Goal: Check status: Check status

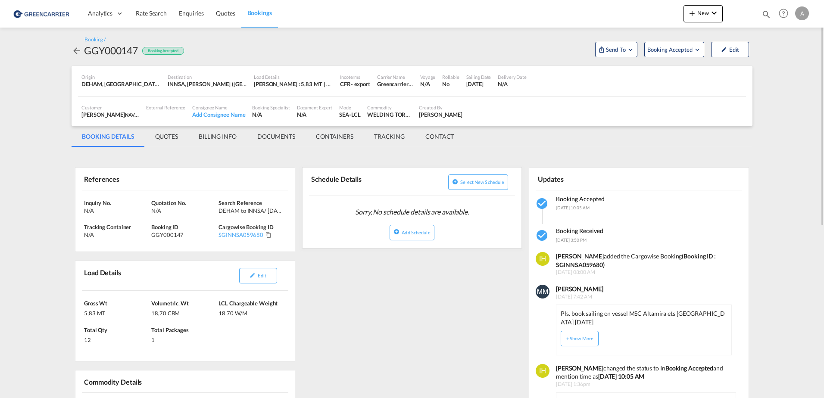
click at [548, 181] on div "Updates" at bounding box center [586, 178] width 101 height 15
click at [75, 51] on md-icon "icon-arrow-left" at bounding box center [77, 51] width 10 height 10
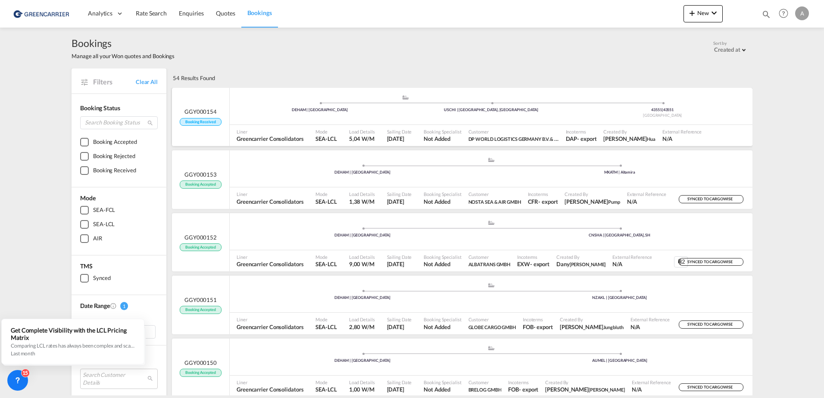
click at [210, 106] on div "GGY000154 Booking Received" at bounding box center [201, 117] width 58 height 59
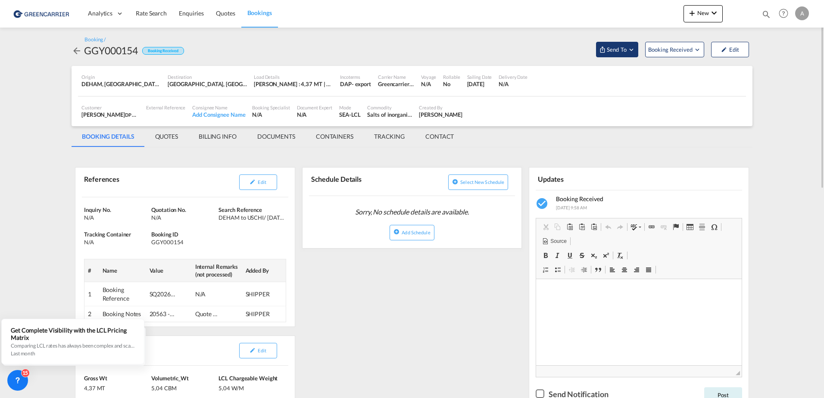
click at [548, 53] on md-icon "Open demo menu" at bounding box center [632, 50] width 8 height 8
click at [548, 80] on span "Send Booking" at bounding box center [703, 79] width 34 height 14
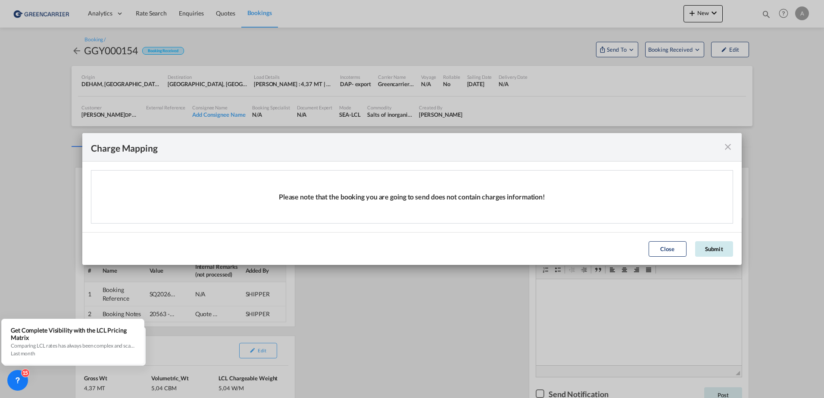
click at [548, 248] on button "Submit" at bounding box center [714, 249] width 38 height 16
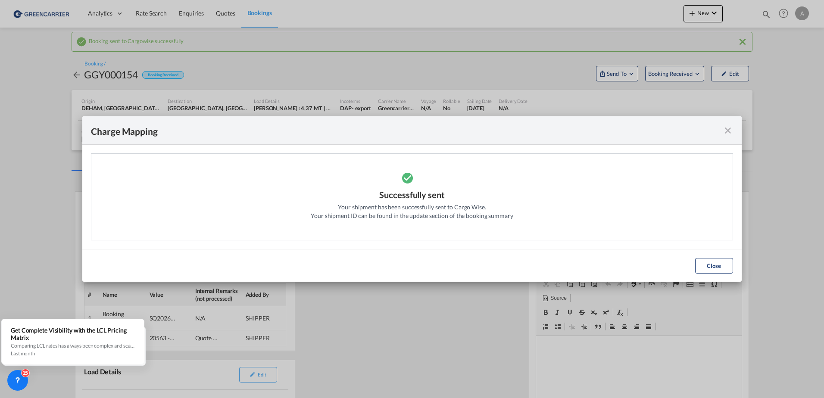
click at [548, 269] on button "Close" at bounding box center [714, 266] width 38 height 16
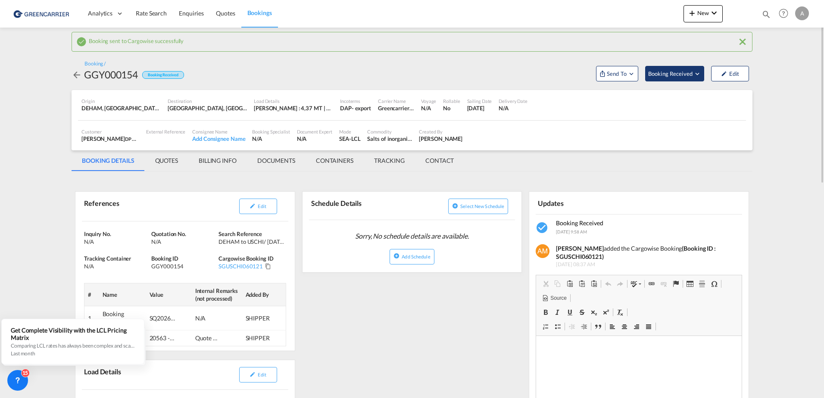
click at [548, 72] on span "Booking Received" at bounding box center [670, 73] width 45 height 9
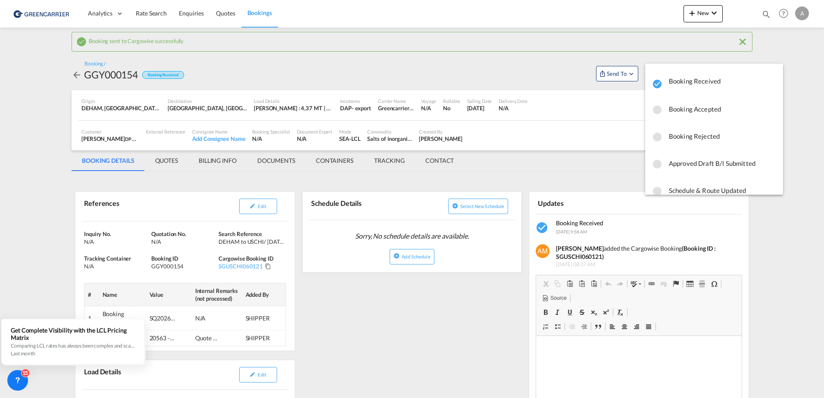
click at [548, 81] on span "button" at bounding box center [722, 84] width 107 height 13
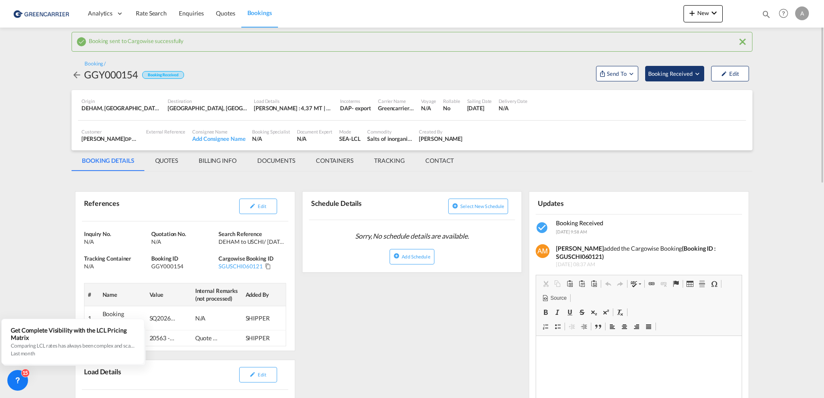
click at [548, 73] on span "Booking Received" at bounding box center [670, 73] width 45 height 9
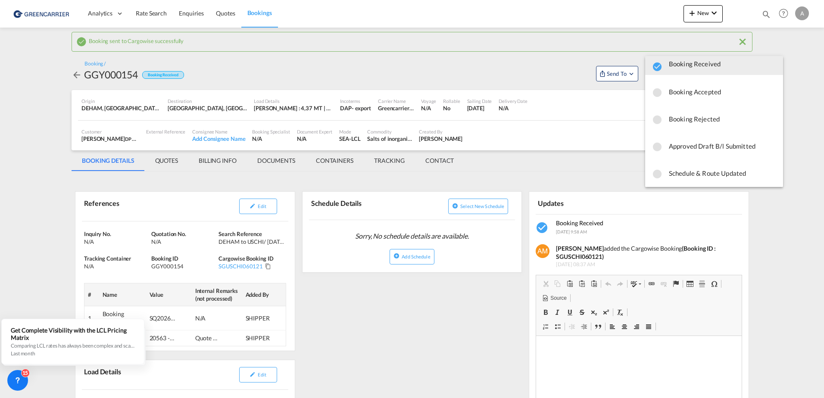
scroll to position [12, 0]
click at [548, 90] on md-icon "icon-checkbox-blank-circle" at bounding box center [657, 90] width 10 height 10
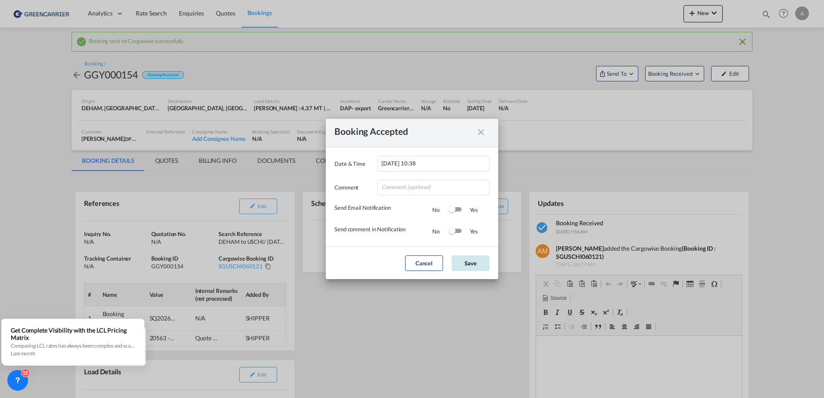
click at [470, 264] on button "Save" at bounding box center [471, 264] width 38 height 16
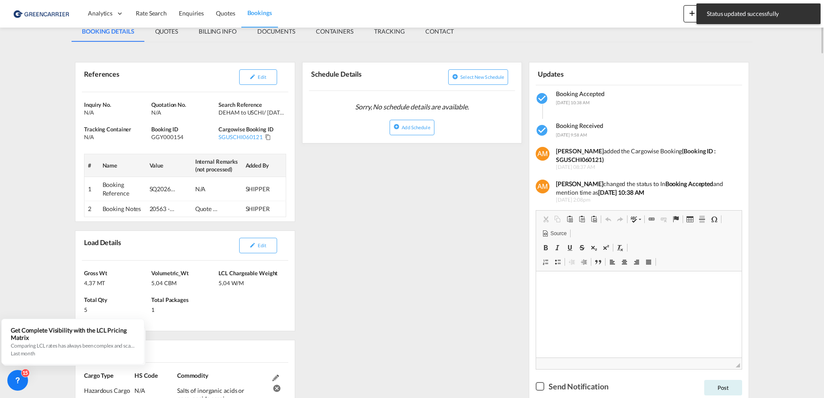
scroll to position [0, 0]
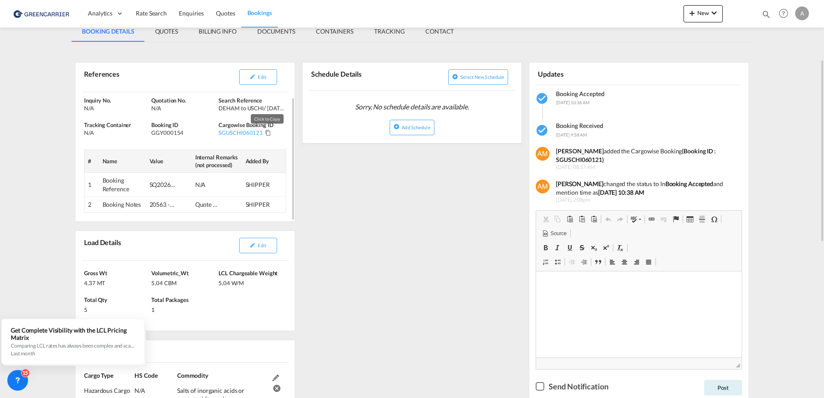
click at [266, 135] on md-icon "Click to Copy" at bounding box center [268, 133] width 6 height 6
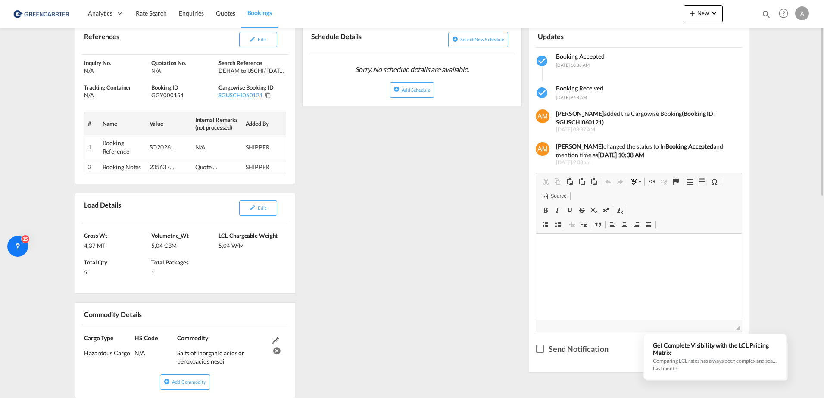
scroll to position [124, 0]
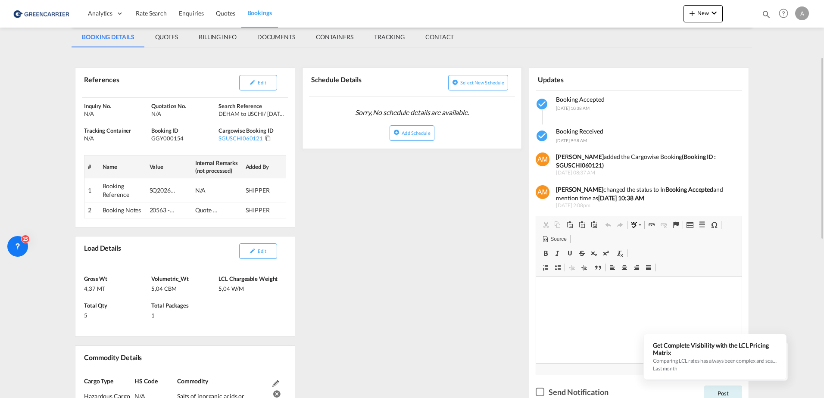
click at [286, 34] on md-tab-item "DOCUMENTS" at bounding box center [276, 37] width 59 height 21
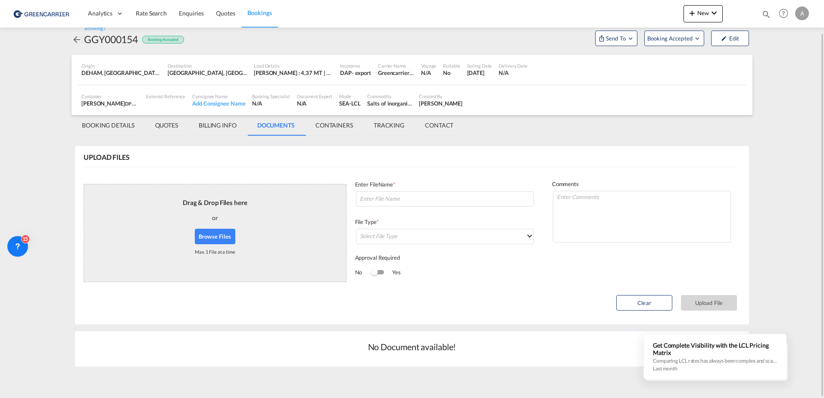
scroll to position [35, 0]
click at [76, 41] on md-icon "icon-arrow-left" at bounding box center [77, 39] width 10 height 10
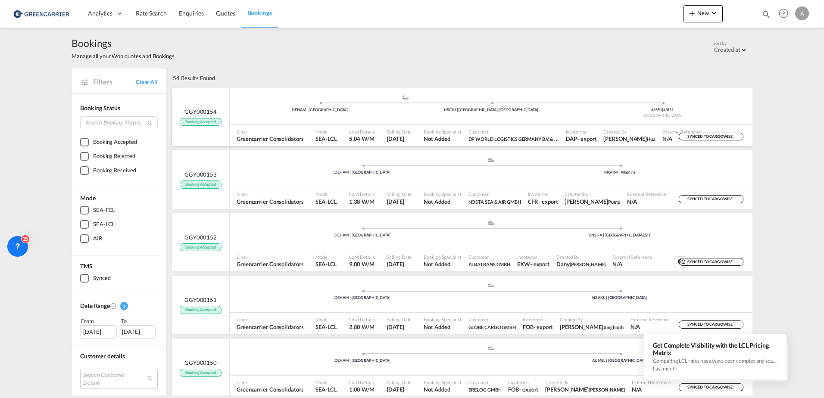
click at [215, 110] on div "GGY000154 Booking Accepted" at bounding box center [200, 117] width 41 height 18
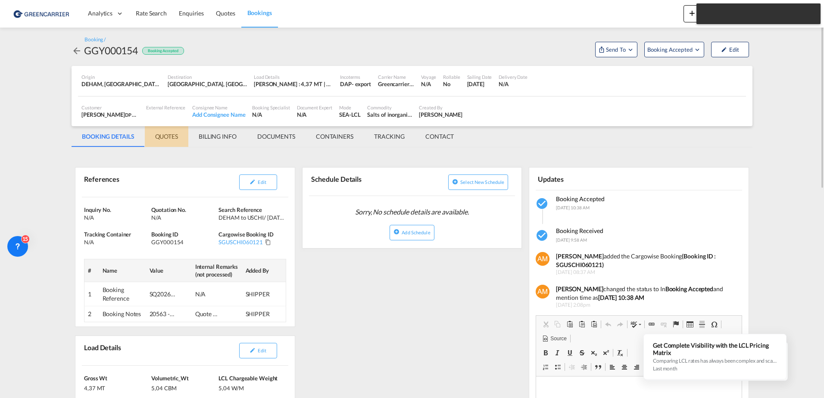
click at [160, 134] on md-tab-item "QUOTES" at bounding box center [167, 136] width 44 height 21
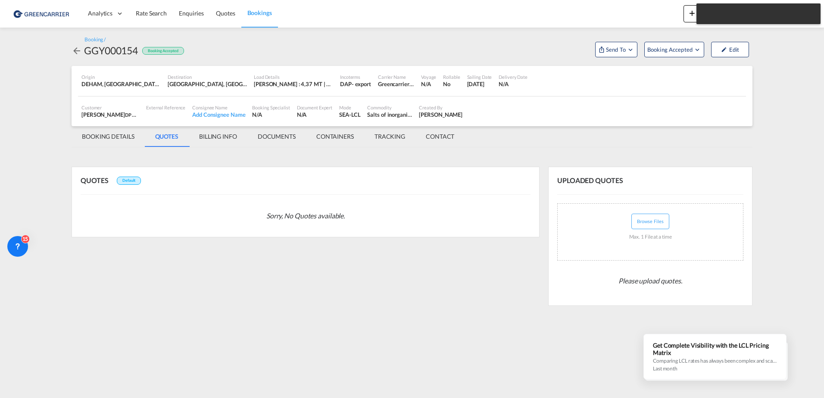
click at [212, 137] on md-tab-item "BILLING INFO" at bounding box center [218, 136] width 59 height 21
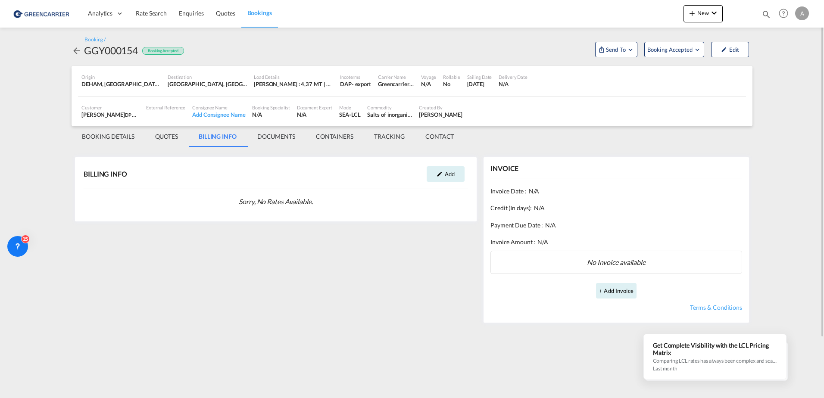
click at [273, 137] on md-tab-item "DOCUMENTS" at bounding box center [276, 136] width 59 height 21
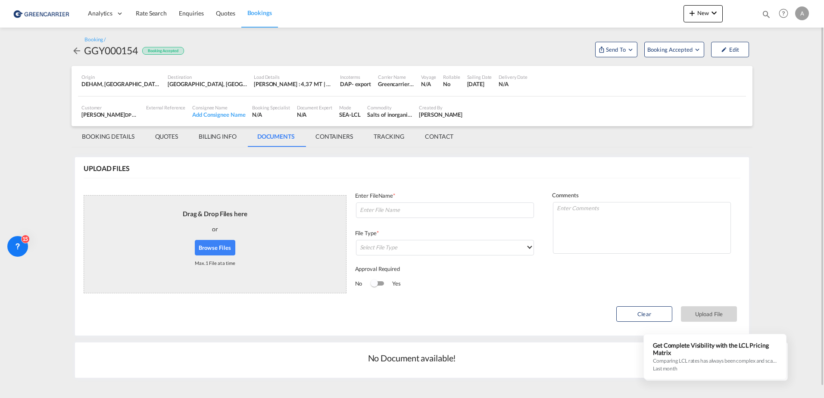
click at [325, 138] on md-tab-item "CONTAINERS" at bounding box center [334, 136] width 58 height 21
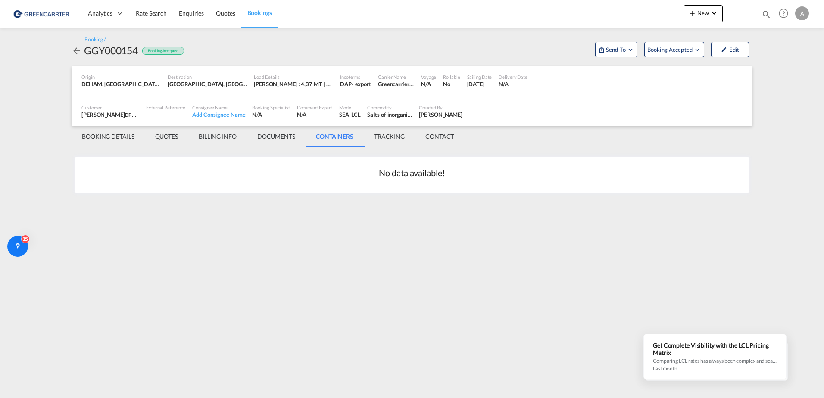
click at [394, 137] on md-tab-item "TRACKING" at bounding box center [389, 136] width 51 height 21
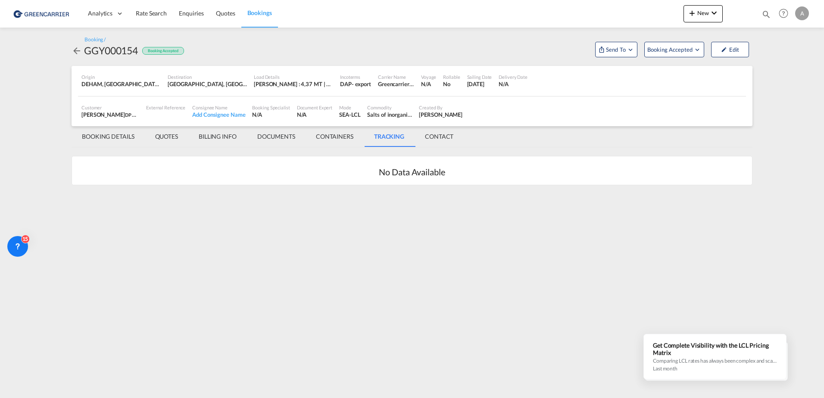
click at [440, 137] on md-tab-item "CONTACT" at bounding box center [439, 136] width 49 height 21
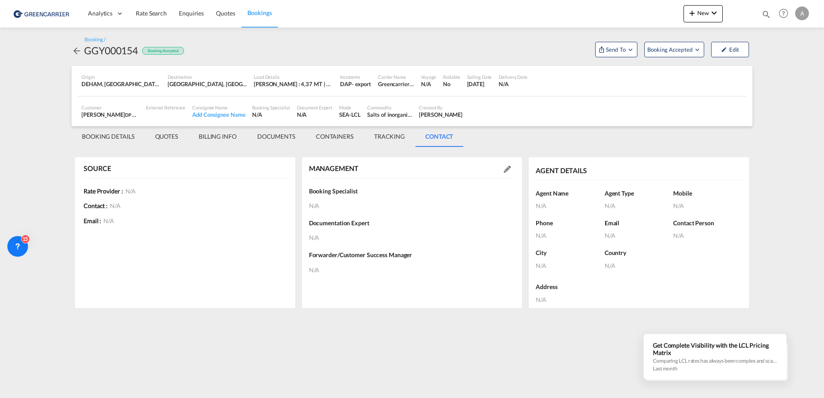
click at [128, 134] on md-tab-item "BOOKING DETAILS" at bounding box center [108, 136] width 73 height 21
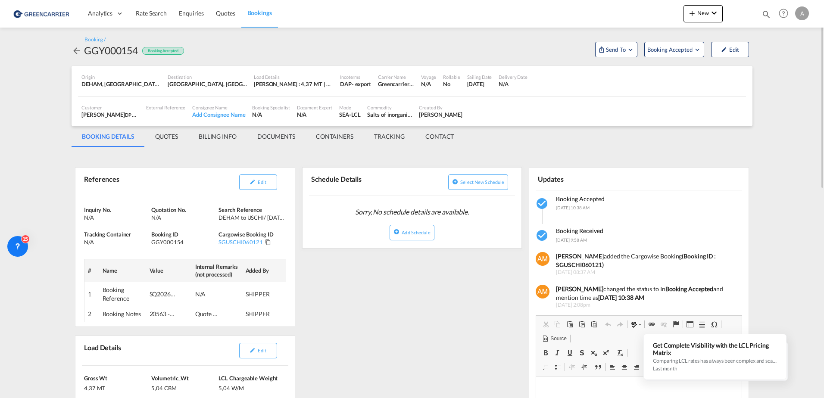
scroll to position [86, 0]
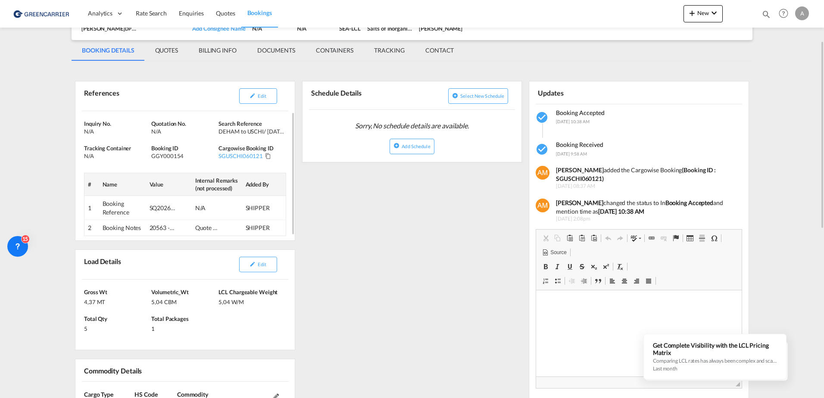
click at [274, 131] on div "DEHAM to USCHI/ [DATE]" at bounding box center [251, 132] width 65 height 8
drag, startPoint x: 267, startPoint y: 131, endPoint x: 261, endPoint y: 130, distance: 6.6
click at [261, 130] on div "DEHAM to USCHI/ [DATE]" at bounding box center [251, 132] width 65 height 8
drag, startPoint x: 261, startPoint y: 130, endPoint x: 322, endPoint y: 181, distance: 79.6
click at [322, 181] on div "References Edit Inquiry No. N/A Quotation No. N/A Search Reference DEHAM to USC…" at bounding box center [412, 401] width 681 height 670
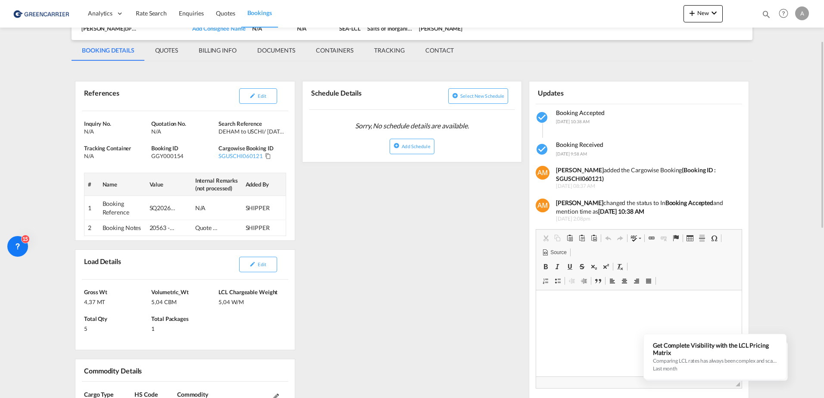
click at [361, 204] on div "References Edit Inquiry No. N/A Quotation No. N/A Search Reference DEHAM to USC…" at bounding box center [412, 401] width 681 height 670
click at [255, 130] on div "DEHAM to USCHI/ [DATE]" at bounding box center [251, 132] width 65 height 8
click at [389, 236] on div "References Edit Inquiry No. N/A Quotation No. N/A Search Reference DEHAM to USC…" at bounding box center [412, 401] width 681 height 670
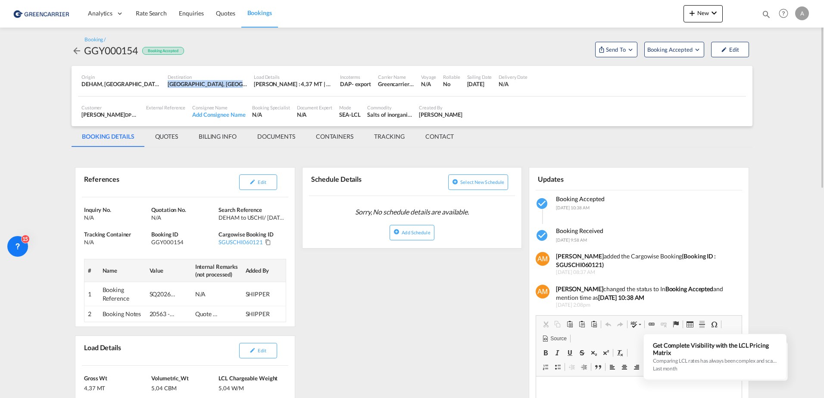
drag, startPoint x: 169, startPoint y: 84, endPoint x: 240, endPoint y: 86, distance: 71.6
click at [240, 86] on div "[GEOGRAPHIC_DATA], [GEOGRAPHIC_DATA], [US_STATE], 43551, [GEOGRAPHIC_DATA], [GE…" at bounding box center [207, 84] width 79 height 8
click at [156, 86] on div "DEHAM, [GEOGRAPHIC_DATA], [GEOGRAPHIC_DATA], [GEOGRAPHIC_DATA], [GEOGRAPHIC_DAT…" at bounding box center [120, 84] width 79 height 8
click at [496, 90] on div "Sailing Date [DATE]" at bounding box center [480, 81] width 32 height 22
drag, startPoint x: 466, startPoint y: 78, endPoint x: 481, endPoint y: 83, distance: 15.5
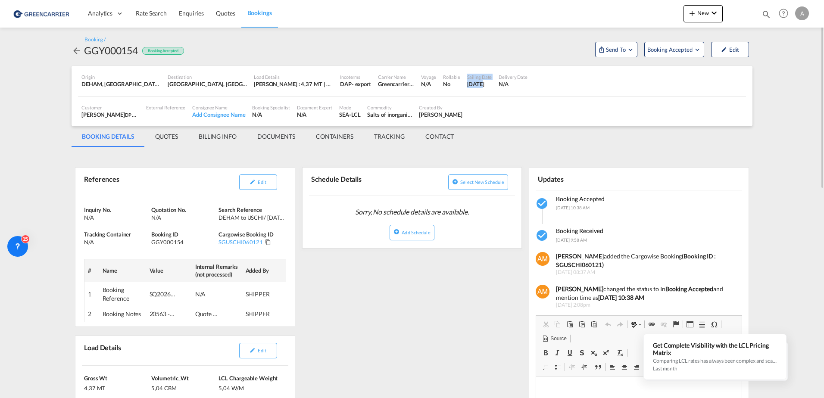
click at [481, 83] on div "Sailing Date [DATE]" at bounding box center [480, 81] width 32 height 22
click at [482, 86] on div "[DATE]" at bounding box center [479, 84] width 25 height 8
drag, startPoint x: 262, startPoint y: 217, endPoint x: 274, endPoint y: 217, distance: 11.6
click at [274, 217] on div "DEHAM to USCHI/ [DATE]" at bounding box center [251, 218] width 65 height 8
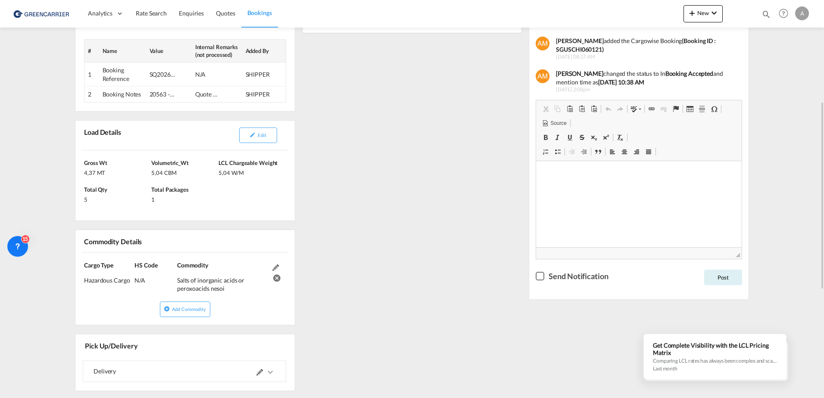
scroll to position [259, 0]
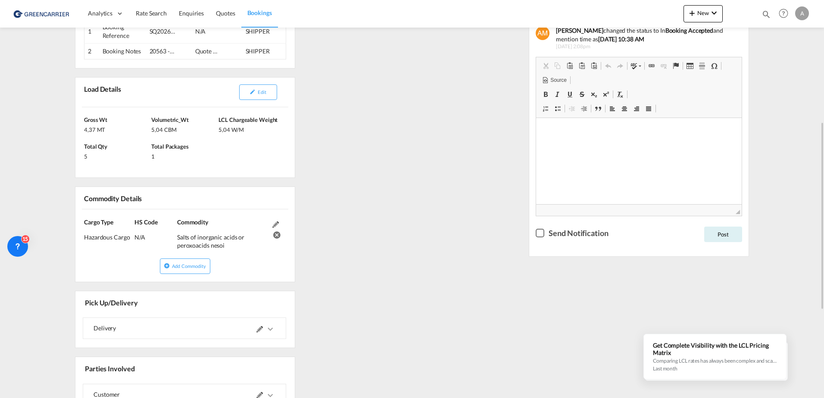
click at [128, 242] on div "Cargo Type Hazardous Cargo (IMCO Code : 6)" at bounding box center [109, 234] width 50 height 32
drag, startPoint x: 125, startPoint y: 239, endPoint x: 72, endPoint y: 238, distance: 52.6
click at [72, 238] on div "References Edit Inquiry No. N/A Quotation No. N/A Search Reference DEHAM to USC…" at bounding box center [185, 228] width 227 height 663
click at [401, 151] on div "References Edit Inquiry No. N/A Quotation No. N/A Search Reference DEHAM to USC…" at bounding box center [412, 228] width 681 height 670
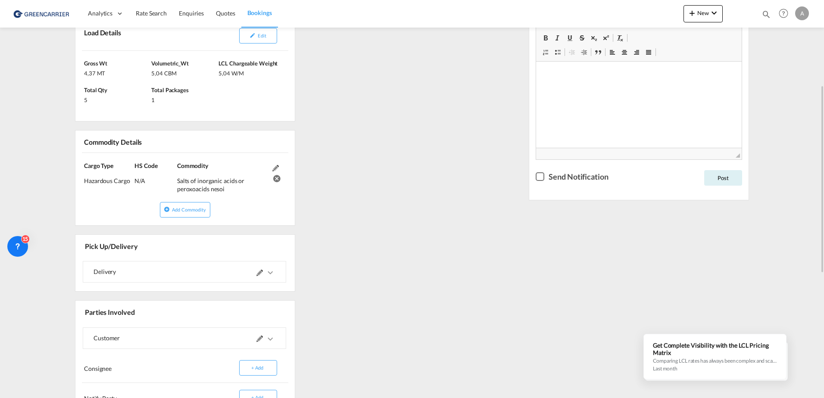
scroll to position [272, 0]
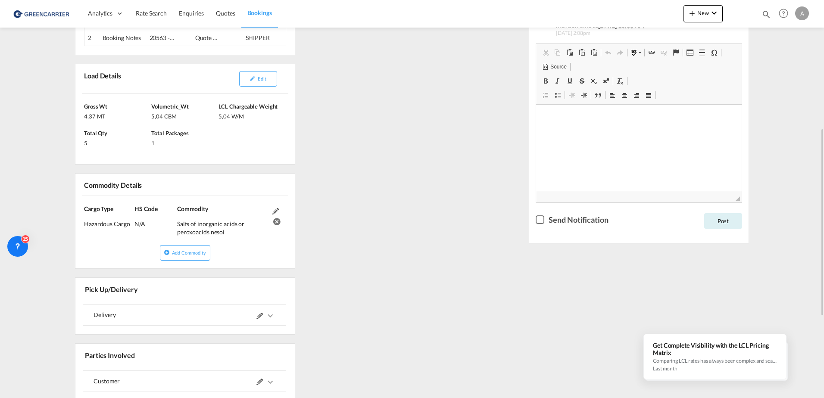
click at [409, 226] on div "References Edit Inquiry No. N/A Quotation No. N/A Search Reference DEHAM to USC…" at bounding box center [412, 215] width 681 height 670
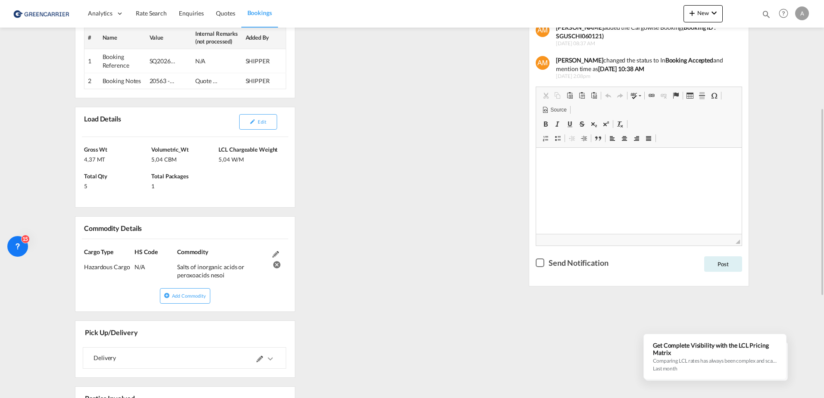
click at [321, 202] on div "References Edit Inquiry No. N/A Quotation No. N/A Search Reference DEHAM to USC…" at bounding box center [412, 258] width 681 height 670
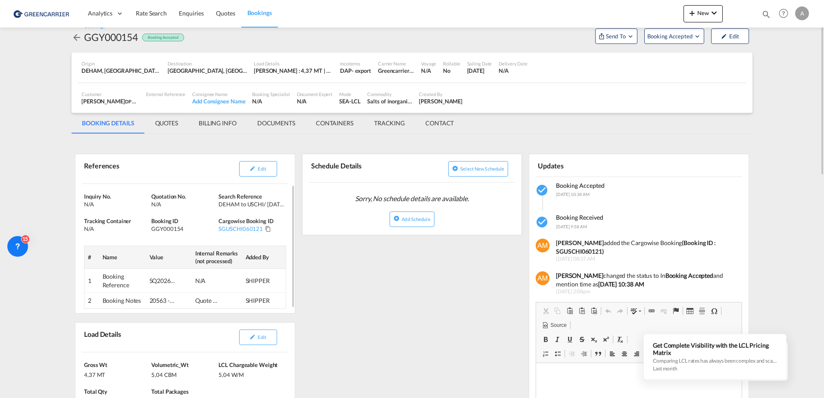
scroll to position [0, 0]
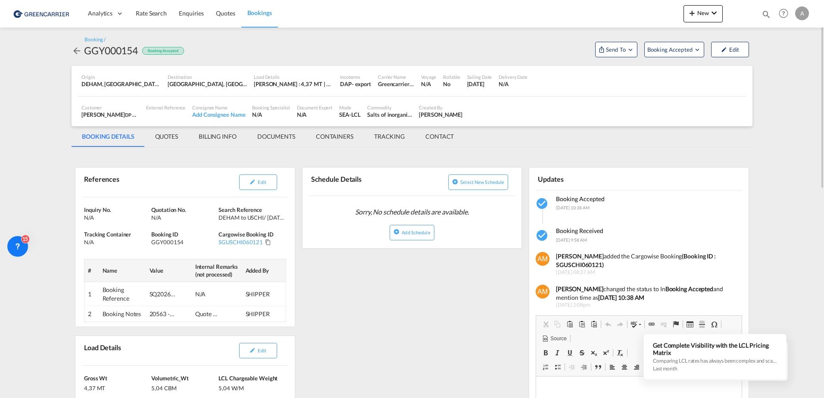
click at [432, 116] on div "[PERSON_NAME]" at bounding box center [441, 115] width 44 height 8
drag, startPoint x: 417, startPoint y: 114, endPoint x: 463, endPoint y: 117, distance: 45.8
click at [463, 117] on div "Customer [PERSON_NAME] [PERSON_NAME] WORLD LOGISTICS GERMANY B.V. & CO. KG , +-…" at bounding box center [412, 112] width 668 height 22
drag, startPoint x: 463, startPoint y: 117, endPoint x: 451, endPoint y: 114, distance: 11.5
copy div "[PERSON_NAME]"
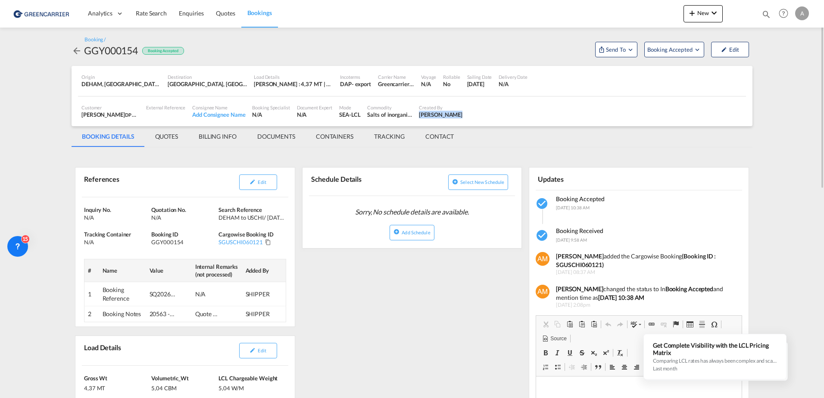
click at [505, 116] on div "Customer [PERSON_NAME] [PERSON_NAME] WORLD LOGISTICS GERMANY B.V. & CO. KG , +-…" at bounding box center [412, 112] width 668 height 22
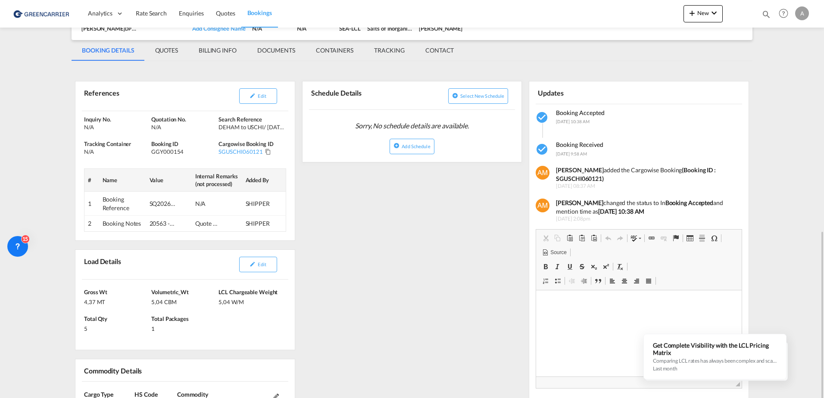
scroll to position [216, 0]
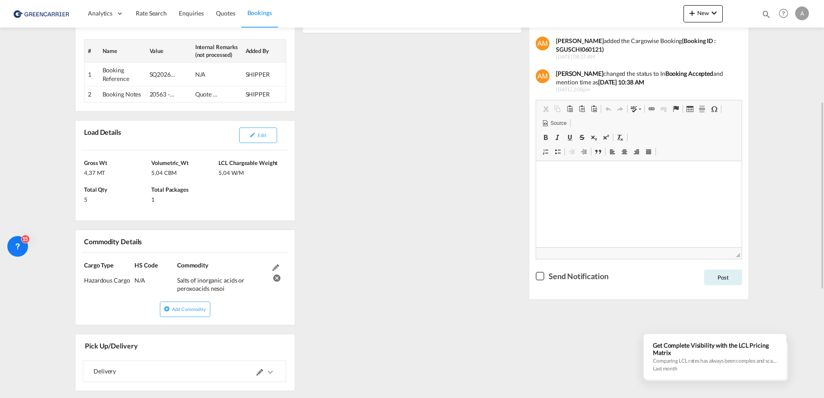
click at [226, 175] on div "5,04 W/M" at bounding box center [251, 172] width 65 height 10
drag, startPoint x: 222, startPoint y: 172, endPoint x: 260, endPoint y: 169, distance: 37.7
click at [260, 169] on div "5,04 W/M" at bounding box center [251, 172] width 65 height 10
click at [151, 198] on div "1" at bounding box center [183, 199] width 65 height 10
drag, startPoint x: 153, startPoint y: 199, endPoint x: 142, endPoint y: 200, distance: 10.9
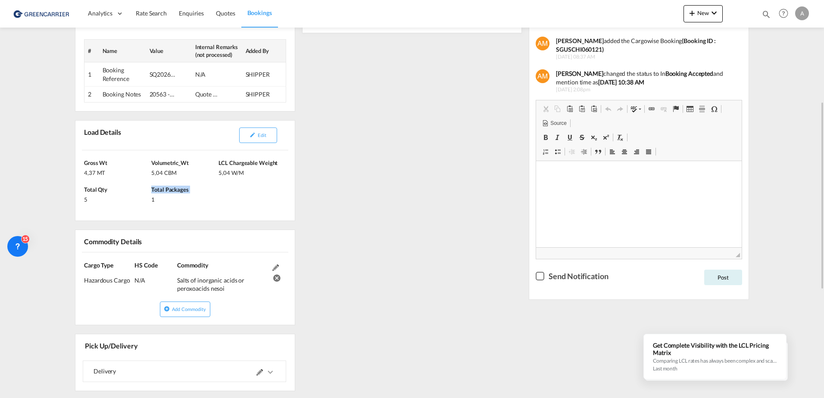
click at [142, 200] on div "[PERSON_NAME] 4,37 MT Volumetric_Wt 5,04 CBM LCL Chargeable Weight 5,04 W/M Tot…" at bounding box center [184, 185] width 219 height 70
drag, startPoint x: 142, startPoint y: 200, endPoint x: 156, endPoint y: 198, distance: 14.0
click at [156, 198] on div "1" at bounding box center [183, 199] width 65 height 10
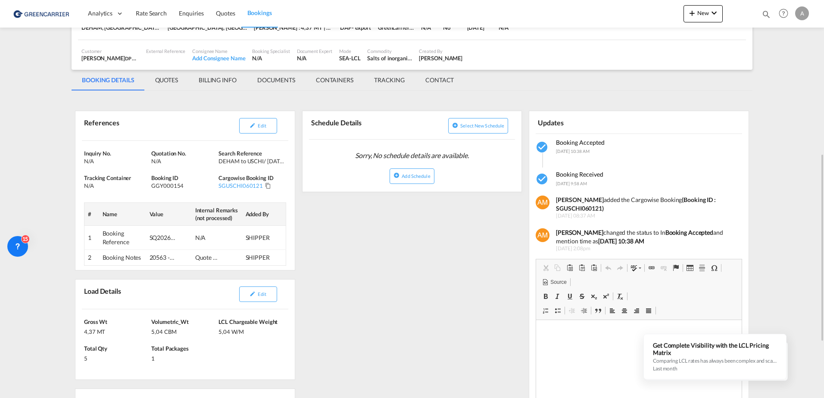
scroll to position [143, 0]
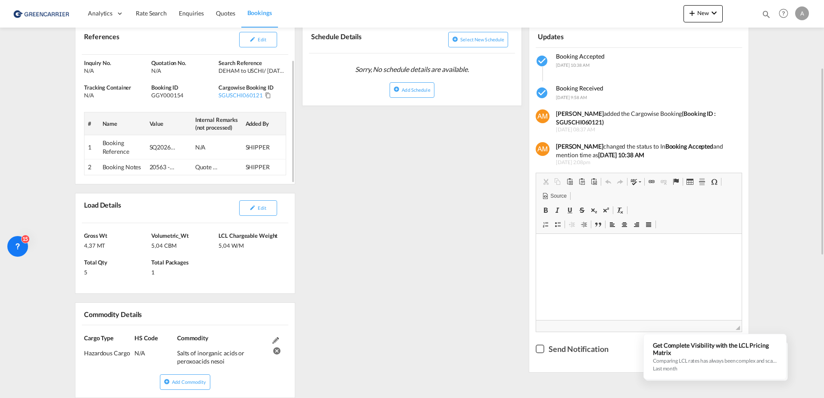
click at [180, 170] on td "20563 - DPWORLHAM" at bounding box center [169, 168] width 46 height 16
drag, startPoint x: 158, startPoint y: 167, endPoint x: 188, endPoint y: 169, distance: 30.2
click at [188, 169] on td "20563 - DPWORLHAM" at bounding box center [169, 168] width 46 height 16
drag, startPoint x: 188, startPoint y: 169, endPoint x: 179, endPoint y: 167, distance: 9.2
click at [179, 167] on td "20563 - DPWORLHAM" at bounding box center [169, 168] width 46 height 16
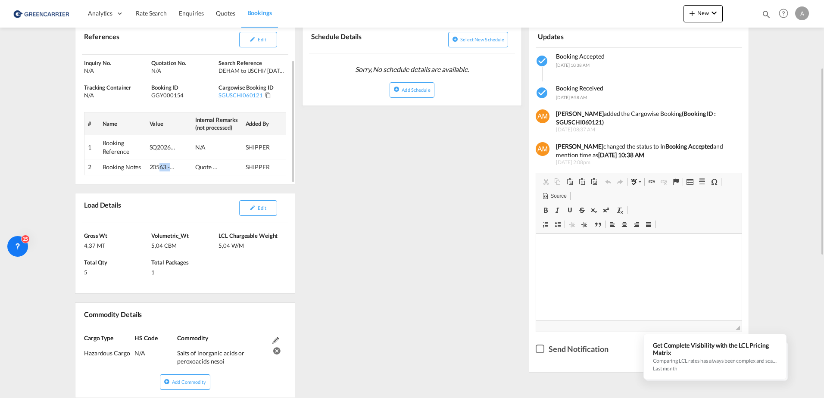
scroll to position [100, 0]
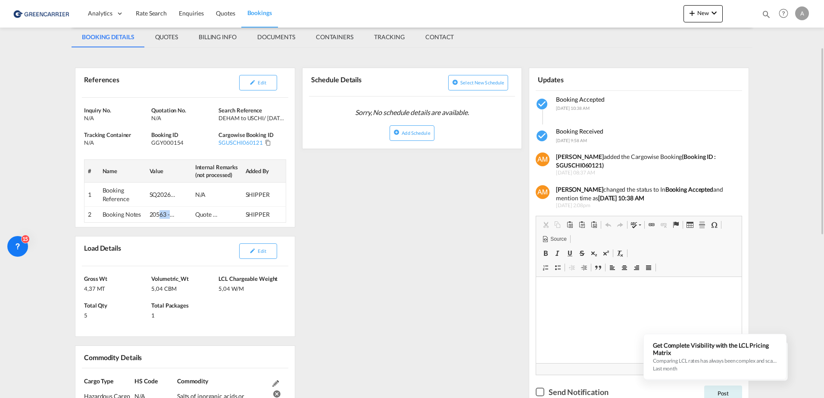
click at [343, 35] on md-tab-item "CONTAINERS" at bounding box center [335, 37] width 58 height 21
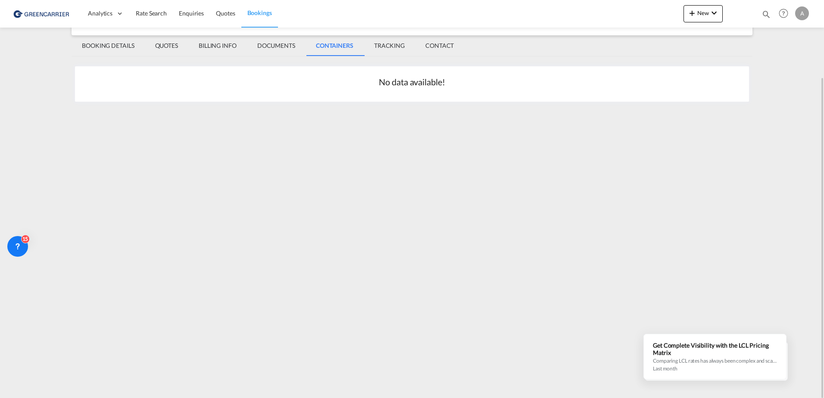
scroll to position [0, 0]
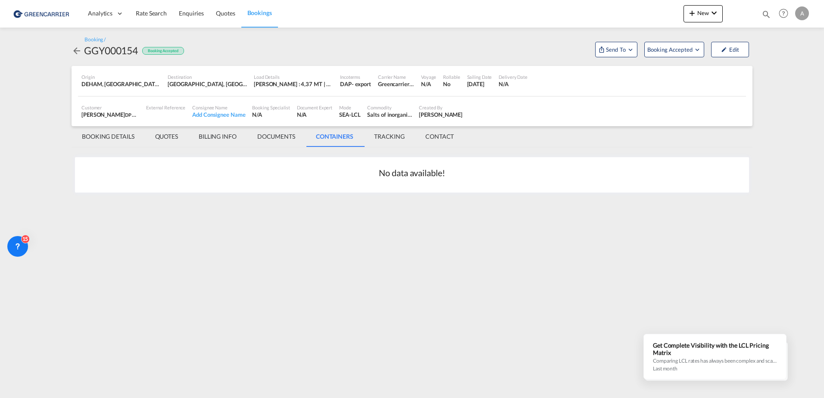
click at [383, 134] on md-tab-item "TRACKING" at bounding box center [389, 136] width 51 height 21
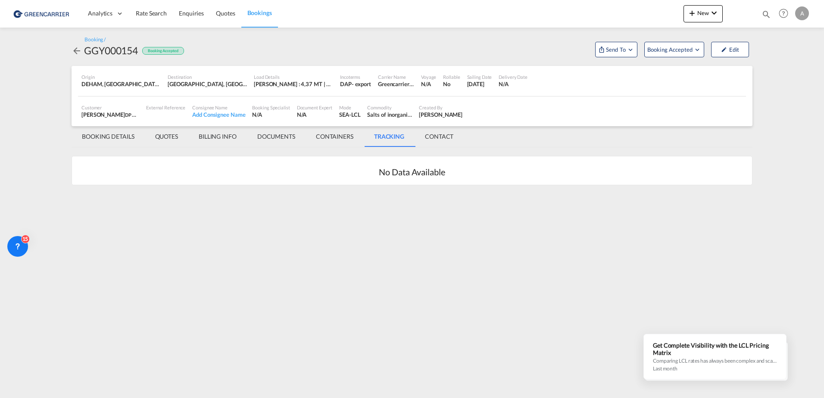
click at [432, 138] on md-tab-item "CONTACT" at bounding box center [439, 136] width 49 height 21
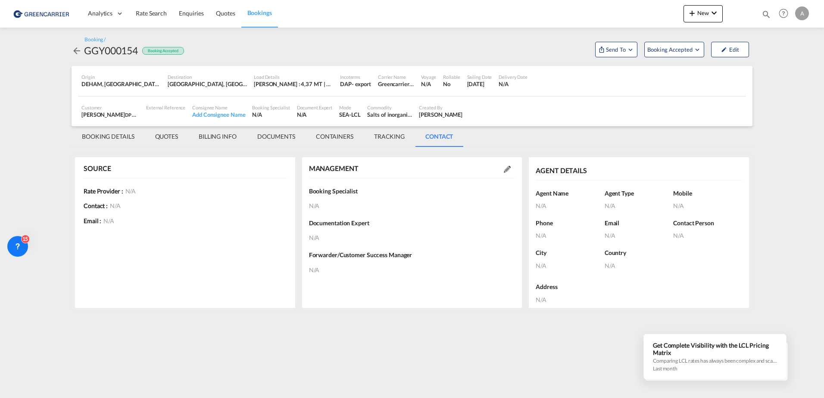
click at [125, 133] on md-tab-item "BOOKING DETAILS" at bounding box center [108, 136] width 73 height 21
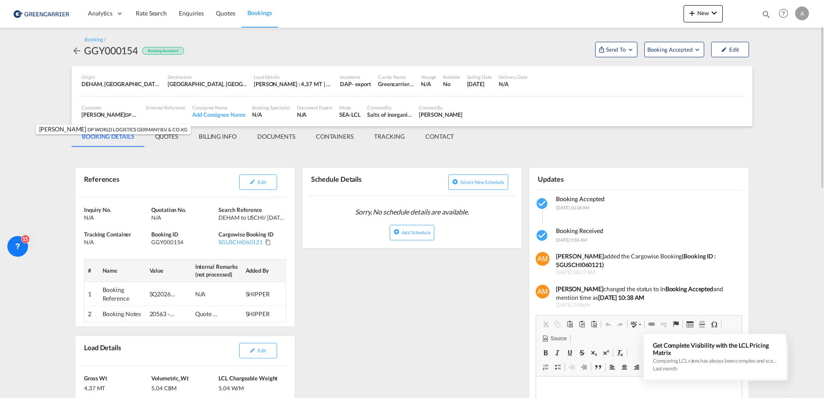
click at [115, 114] on div "[PERSON_NAME] [PERSON_NAME] WORLD LOGISTICS GERMANY B.V. & CO. KG , +-1 more" at bounding box center [110, 115] width 58 height 8
click at [460, 114] on div "Created By [PERSON_NAME]" at bounding box center [441, 112] width 50 height 22
click at [120, 117] on div "[PERSON_NAME] [PERSON_NAME] WORLD LOGISTICS GERMANY B.V. & CO. KG , +-1 more" at bounding box center [110, 115] width 58 height 8
click at [136, 118] on span "DP WORLD LOGISTICS GERMANY B.V. & CO. KG" at bounding box center [175, 114] width 101 height 7
drag, startPoint x: 137, startPoint y: 116, endPoint x: 91, endPoint y: 114, distance: 46.2
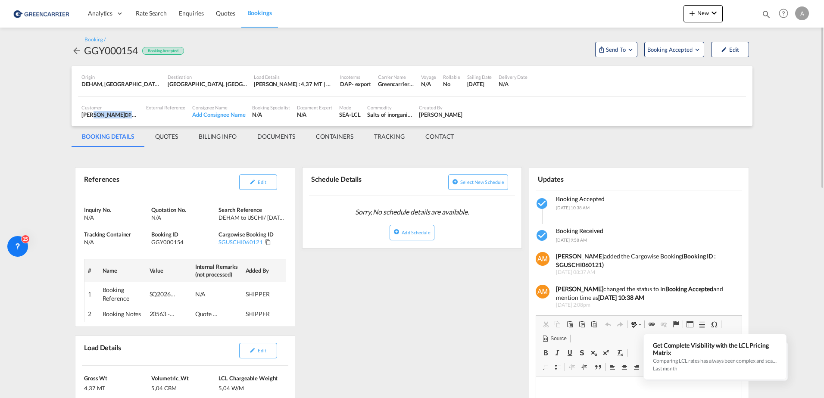
click at [91, 114] on div "[PERSON_NAME] [PERSON_NAME] WORLD LOGISTICS GERMANY B.V. & CO. KG , +-1 more" at bounding box center [110, 115] width 58 height 8
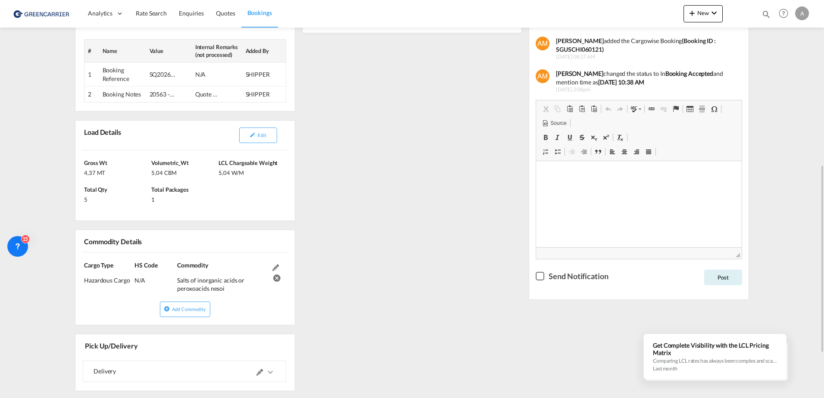
scroll to position [345, 0]
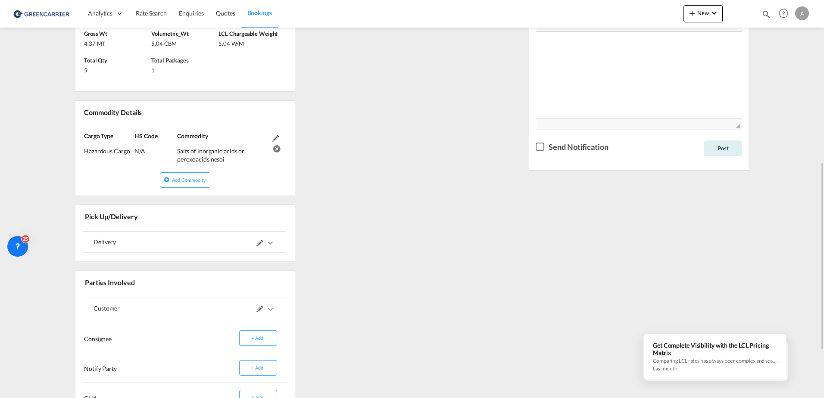
click at [108, 159] on div "Cargo Type Hazardous Cargo (IMCO Code : 6)" at bounding box center [109, 148] width 50 height 32
drag, startPoint x: 81, startPoint y: 152, endPoint x: 128, endPoint y: 150, distance: 47.4
click at [128, 150] on div "Cargo Type Hazardous Cargo (IMCO Code : 6) HS Code N/A Commodity Salts of inorg…" at bounding box center [184, 147] width 219 height 49
click at [442, 206] on div "References Edit Inquiry No. N/A Quotation No. N/A Search Reference DEHAM to USC…" at bounding box center [412, 142] width 681 height 670
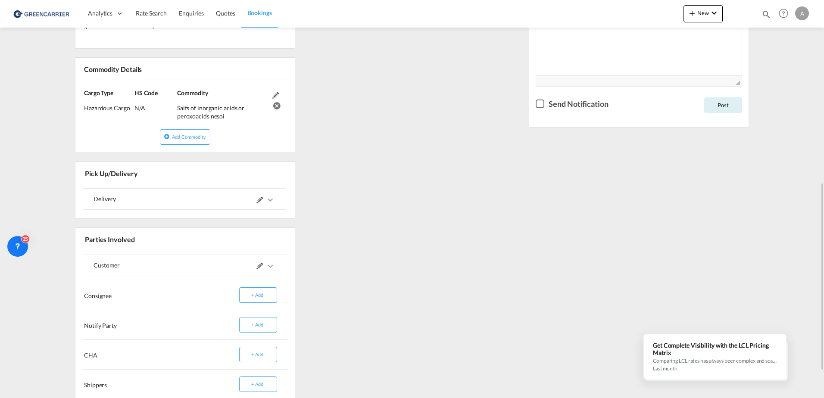
click at [212, 107] on div "Salts of inorganic acids or peroxoacids nesoi" at bounding box center [222, 108] width 91 height 23
drag, startPoint x: 177, startPoint y: 108, endPoint x: 224, endPoint y: 117, distance: 47.8
click at [225, 118] on div "Cargo Type Hazardous Cargo (IMCO Code : 6) HS Code N/A Commodity Salts of inorg…" at bounding box center [184, 104] width 219 height 49
drag, startPoint x: 224, startPoint y: 117, endPoint x: 215, endPoint y: 114, distance: 10.0
copy div "Salts of inorganic acids or peroxoacids nesoi"
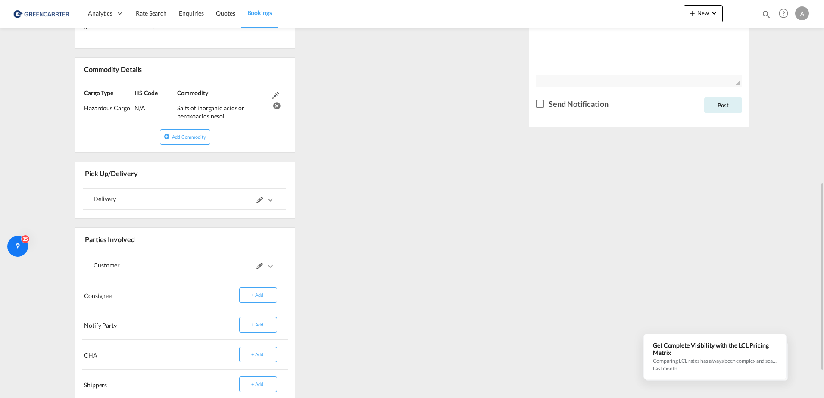
click at [282, 144] on div "Add Commodity" at bounding box center [185, 137] width 213 height 16
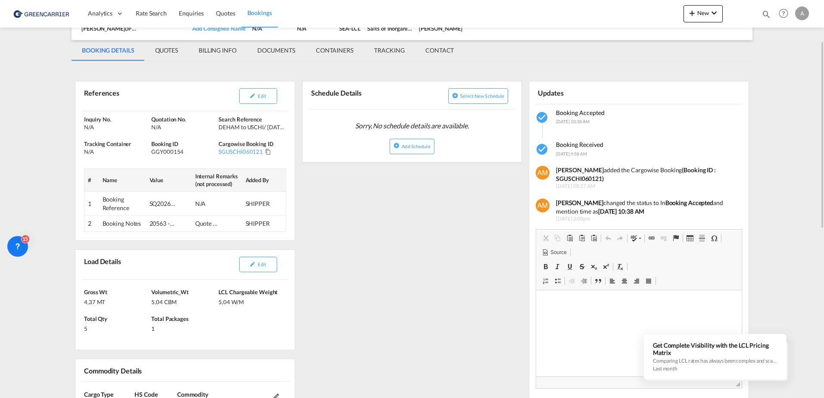
scroll to position [129, 0]
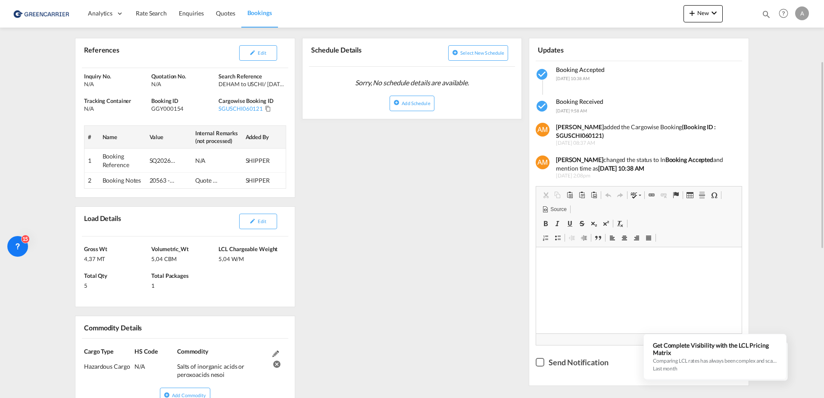
drag, startPoint x: 118, startPoint y: 251, endPoint x: 95, endPoint y: 263, distance: 25.8
click at [118, 251] on div "[PERSON_NAME] 4,37 MT" at bounding box center [117, 254] width 67 height 18
click at [88, 262] on div "4,37 MT" at bounding box center [116, 258] width 65 height 10
drag, startPoint x: 83, startPoint y: 259, endPoint x: 106, endPoint y: 260, distance: 23.7
click at [106, 260] on div "[PERSON_NAME] 4,37 MT Volumetric_Wt 5,04 CBM LCL Chargeable Weight 5,04 W/M Tot…" at bounding box center [184, 272] width 219 height 70
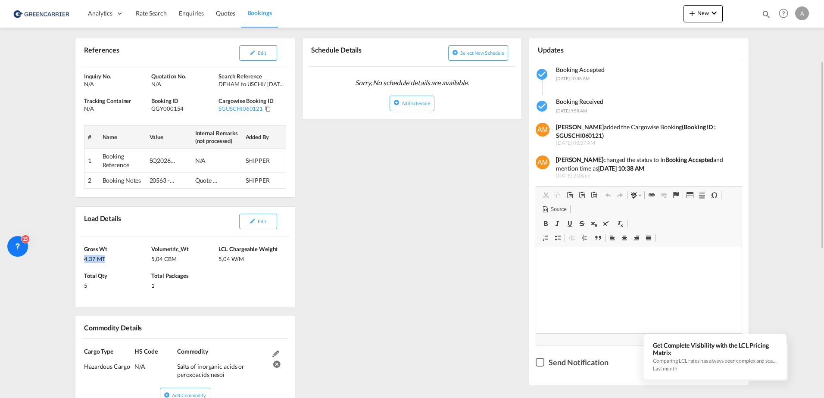
drag, startPoint x: 106, startPoint y: 260, endPoint x: 85, endPoint y: 262, distance: 21.2
click at [94, 264] on div "[PERSON_NAME] 4,37 MT Volumetric_Wt 5,04 CBM LCL Chargeable Weight 5,04 W/M Tot…" at bounding box center [184, 272] width 219 height 70
drag, startPoint x: 90, startPoint y: 259, endPoint x: 103, endPoint y: 259, distance: 12.9
click at [103, 259] on div "4,37 MT" at bounding box center [116, 258] width 65 height 10
click at [208, 276] on div "Total Packages 1" at bounding box center [184, 281] width 67 height 18
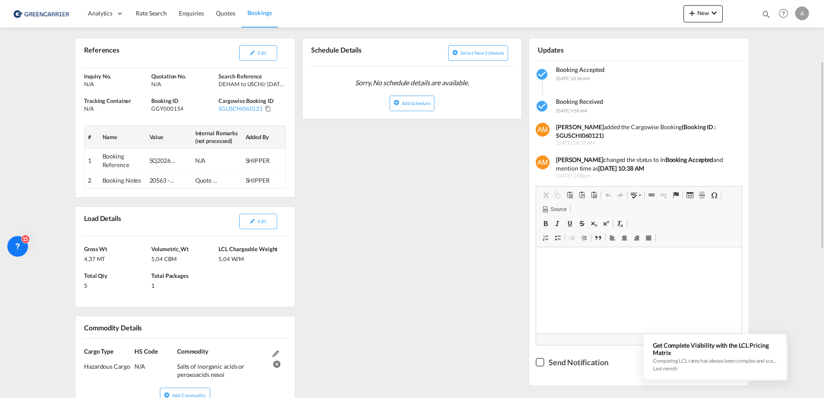
click at [150, 277] on div "Total Qty 5" at bounding box center [117, 281] width 67 height 18
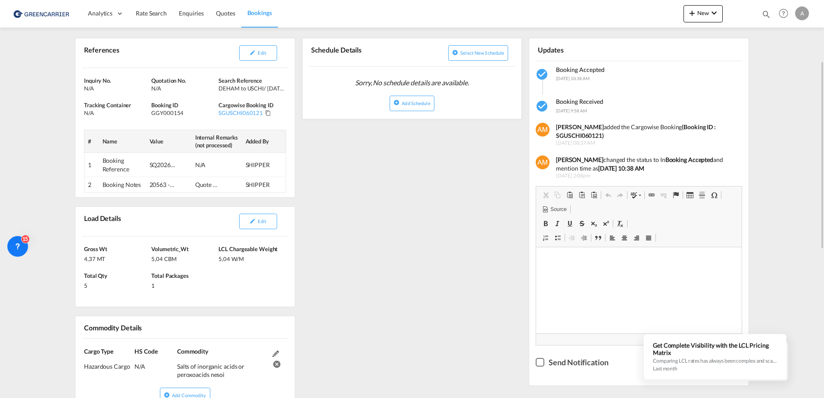
scroll to position [0, 0]
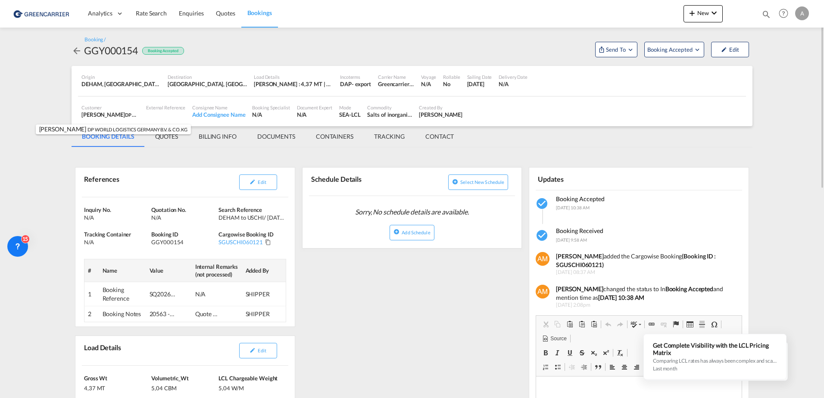
click at [120, 114] on div "[PERSON_NAME] [PERSON_NAME] WORLD LOGISTICS GERMANY B.V. & CO. KG , +-1 more" at bounding box center [110, 115] width 58 height 8
click at [108, 114] on div "[PERSON_NAME] [PERSON_NAME] WORLD LOGISTICS GERMANY B.V. & CO. KG , +-1 more" at bounding box center [110, 115] width 58 height 8
drag, startPoint x: 124, startPoint y: 114, endPoint x: 94, endPoint y: 114, distance: 30.2
click at [94, 114] on div "[PERSON_NAME] [PERSON_NAME] WORLD LOGISTICS GERMANY B.V. & CO. KG , +-1 more" at bounding box center [110, 115] width 58 height 8
drag, startPoint x: 94, startPoint y: 114, endPoint x: 81, endPoint y: 113, distance: 12.1
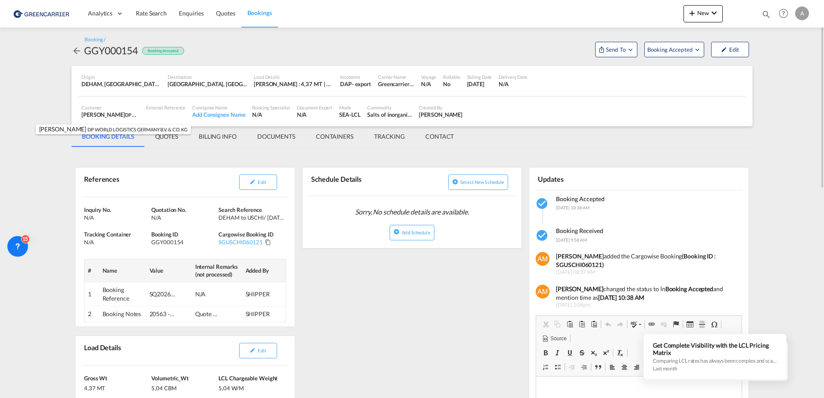
click at [81, 113] on div "Customer [PERSON_NAME] [PERSON_NAME] WORLD LOGISTICS GERMANY B.V. & CO. KG , +-…" at bounding box center [110, 112] width 65 height 22
drag, startPoint x: 82, startPoint y: 114, endPoint x: 136, endPoint y: 122, distance: 54.9
click at [136, 122] on div "Customer [PERSON_NAME] [PERSON_NAME] WORLD LOGISTICS GERMANY B.V. & CO. KG , +-…" at bounding box center [412, 112] width 668 height 30
drag, startPoint x: 136, startPoint y: 122, endPoint x: 120, endPoint y: 115, distance: 17.9
drag, startPoint x: 120, startPoint y: 115, endPoint x: 108, endPoint y: 113, distance: 11.8
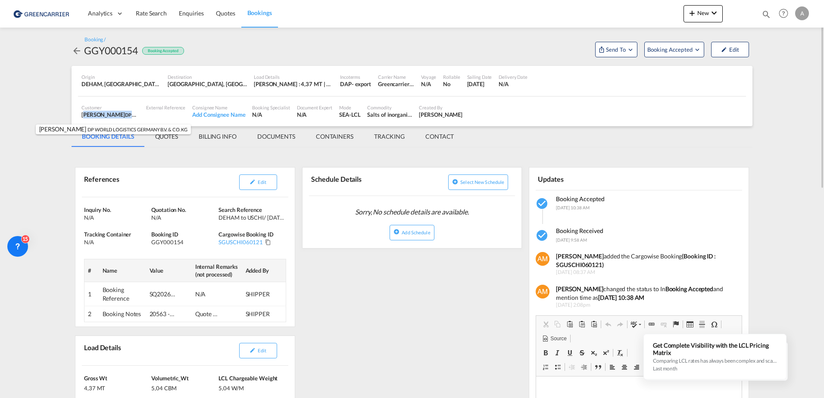
click at [108, 113] on div "[PERSON_NAME] [PERSON_NAME] WORLD LOGISTICS GERMANY B.V. & CO. KG , +-1 more" at bounding box center [110, 115] width 58 height 8
click at [431, 109] on div "Created By" at bounding box center [441, 107] width 44 height 6
click at [430, 113] on div "[PERSON_NAME]" at bounding box center [441, 115] width 44 height 8
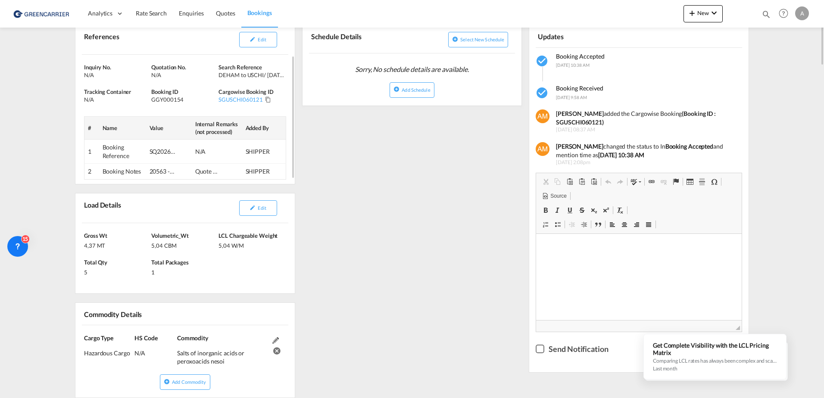
scroll to position [13, 0]
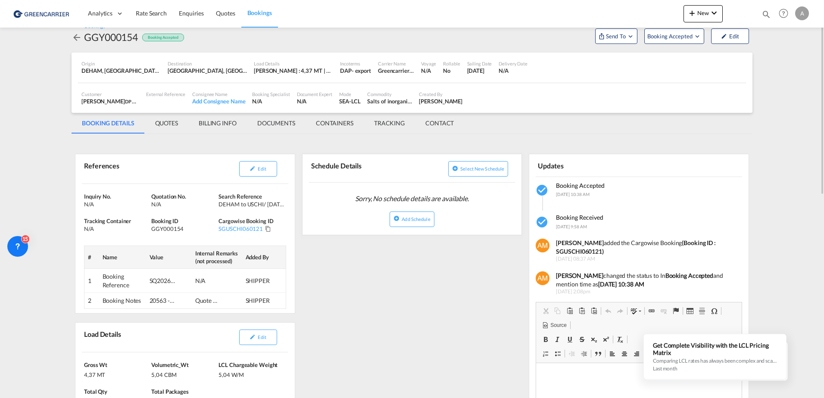
click at [524, 128] on md-tabs-canvas "BOOKING DETAILS QUOTES BILLING INFO DOCUMENTS CONTAINERS TRACKING CONTACT BOOKI…" at bounding box center [412, 123] width 681 height 21
click at [425, 101] on div "[PERSON_NAME]" at bounding box center [441, 101] width 44 height 8
drag, startPoint x: 420, startPoint y: 101, endPoint x: 481, endPoint y: 106, distance: 61.0
click at [481, 106] on div "Customer [PERSON_NAME] [PERSON_NAME] WORLD LOGISTICS GERMANY B.V. & CO. KG , +-…" at bounding box center [412, 99] width 668 height 22
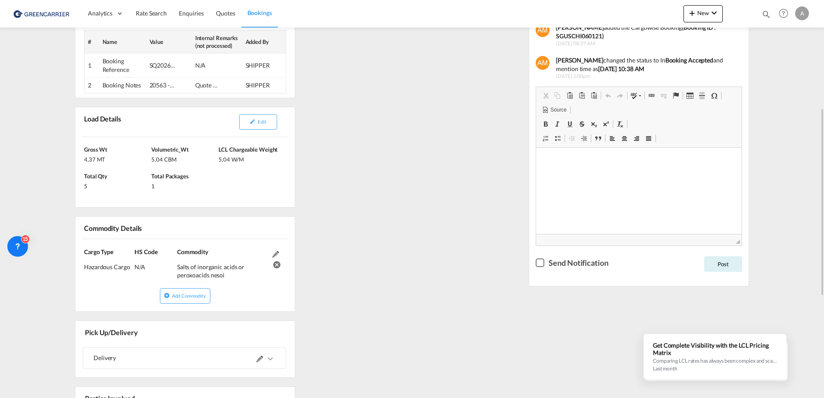
scroll to position [272, 0]
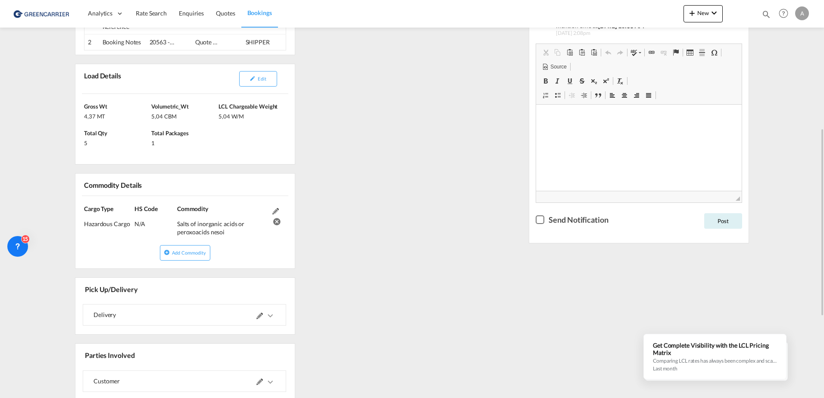
click at [419, 197] on div "References Edit Inquiry No. N/A Quotation No. N/A Search Reference DEHAM to USC…" at bounding box center [412, 215] width 681 height 670
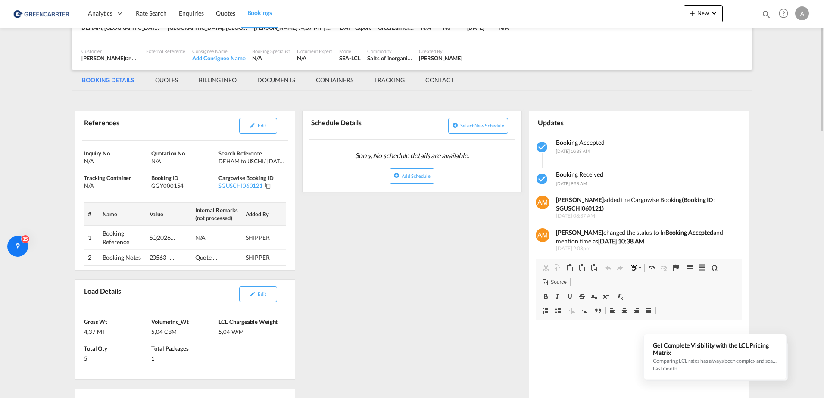
scroll to position [0, 0]
